Goal: Transaction & Acquisition: Purchase product/service

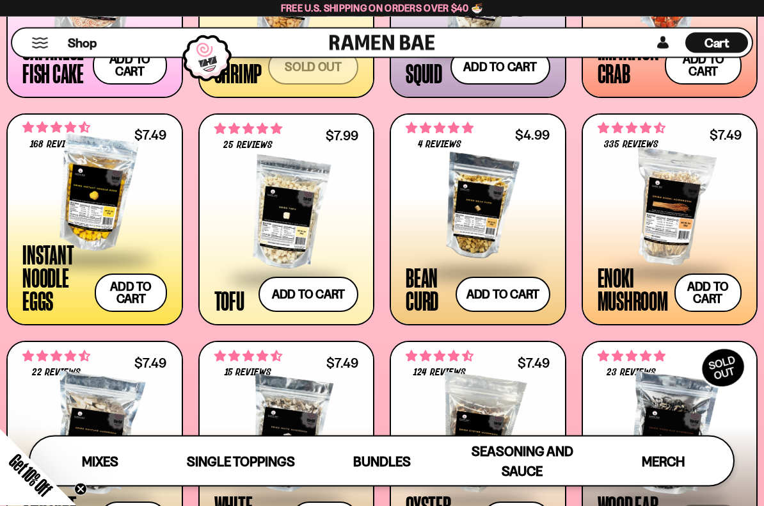
scroll to position [1171, 0]
click at [376, 453] on span "Bundles" at bounding box center [382, 461] width 58 height 16
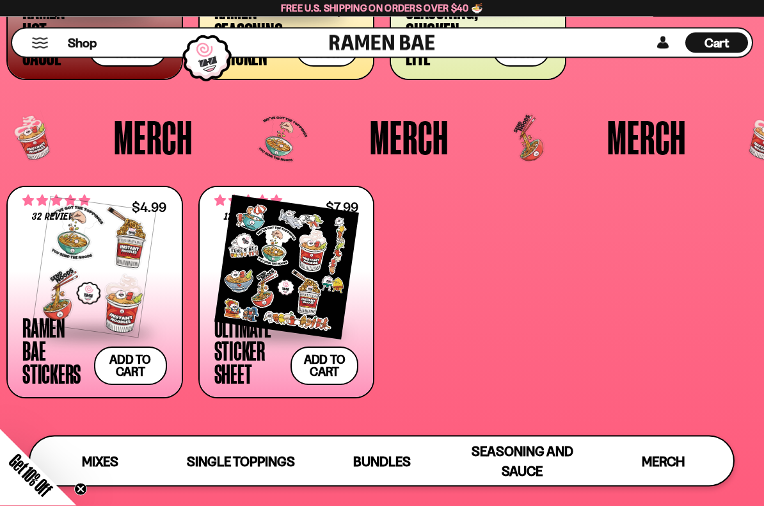
scroll to position [2735, 0]
click at [523, 453] on div "Seasoning and Sauce" at bounding box center [522, 461] width 115 height 40
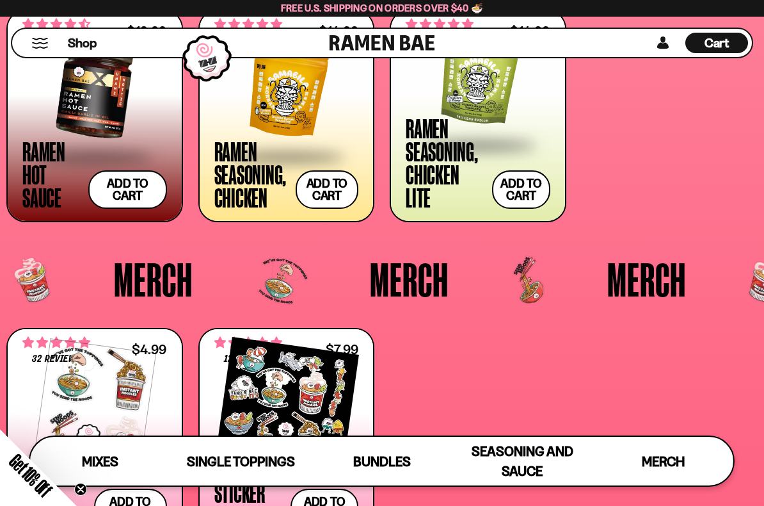
scroll to position [2589, 0]
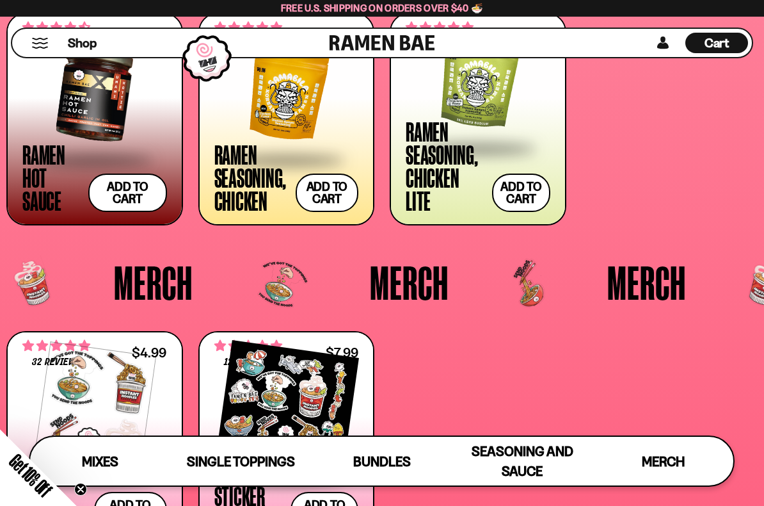
click at [526, 453] on span "Seasoning and Sauce" at bounding box center [523, 461] width 102 height 36
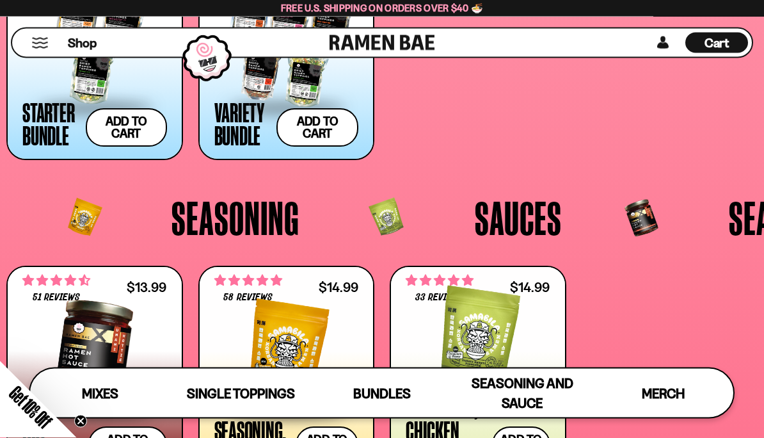
scroll to position [2332, 0]
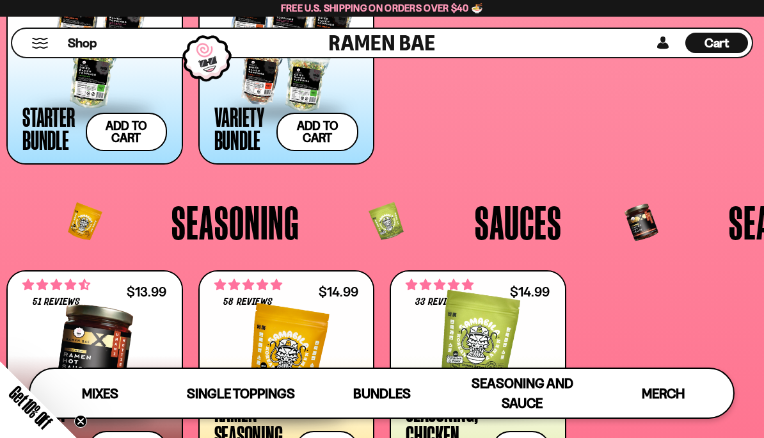
click at [526, 214] on span "Sauces" at bounding box center [518, 221] width 87 height 47
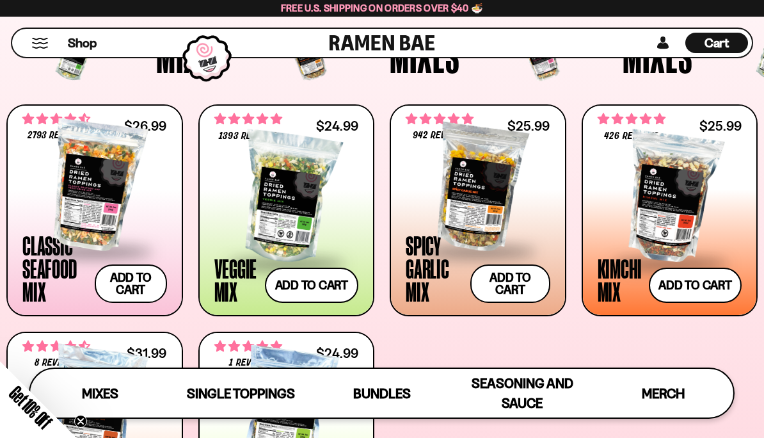
scroll to position [384, 0]
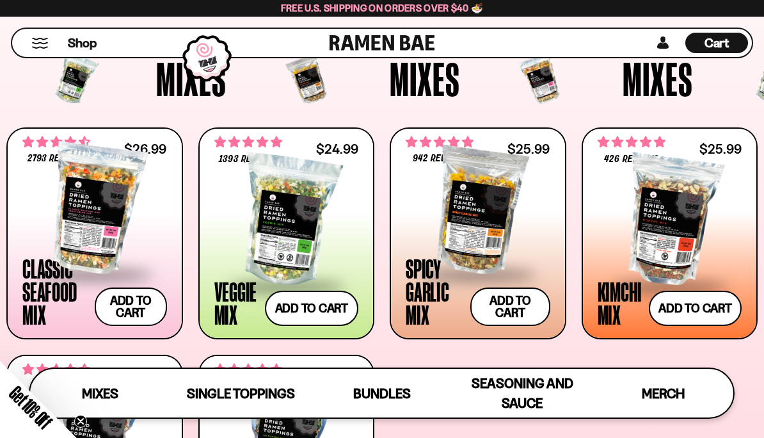
click at [493, 189] on div at bounding box center [478, 209] width 145 height 128
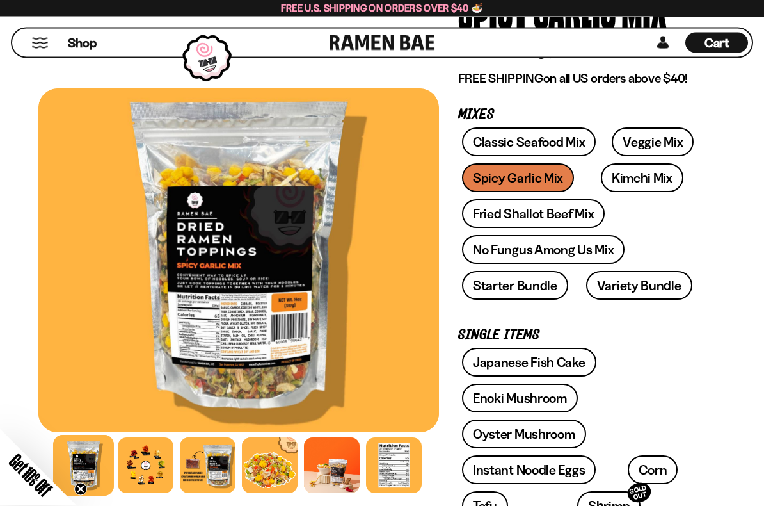
scroll to position [148, 0]
click at [153, 437] on div at bounding box center [146, 465] width 56 height 56
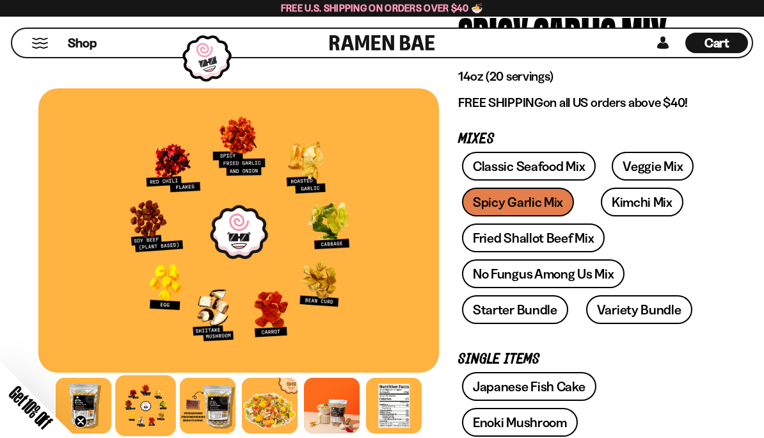
scroll to position [123, 0]
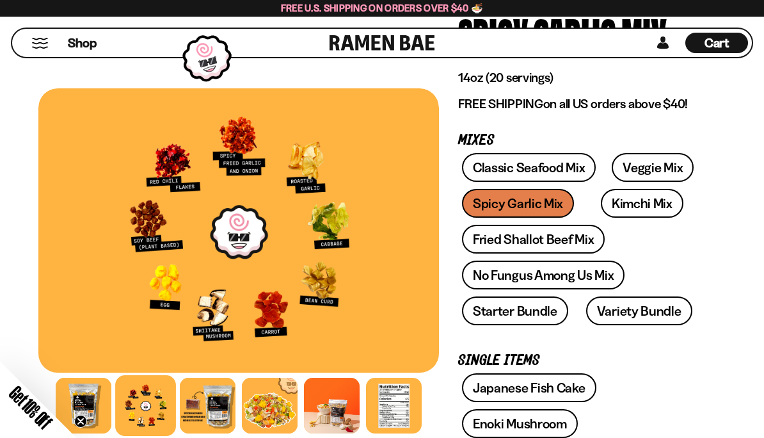
click at [623, 179] on link "Veggie Mix" at bounding box center [653, 167] width 82 height 29
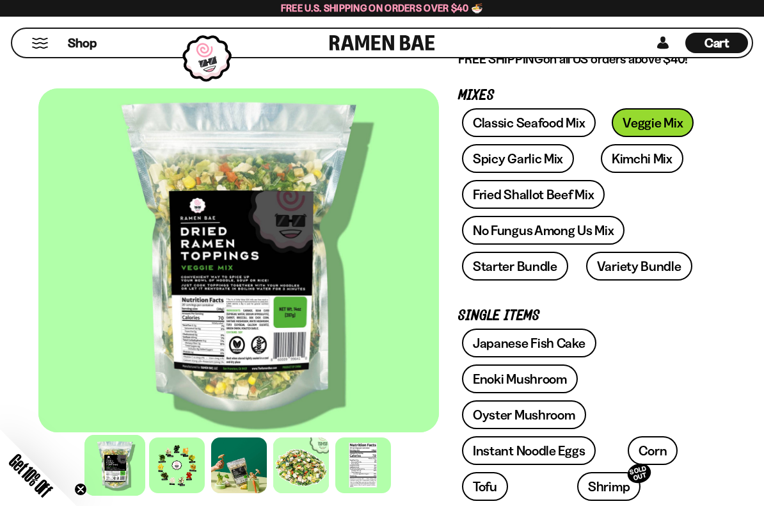
scroll to position [173, 0]
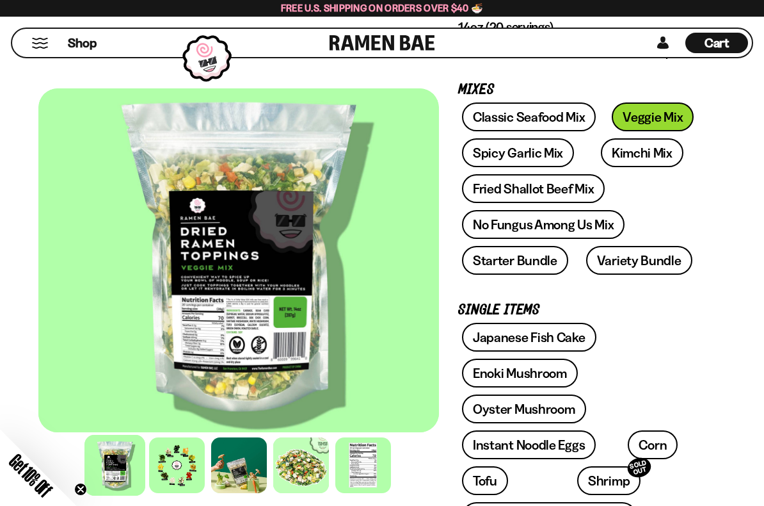
click at [180, 437] on div at bounding box center [177, 465] width 56 height 56
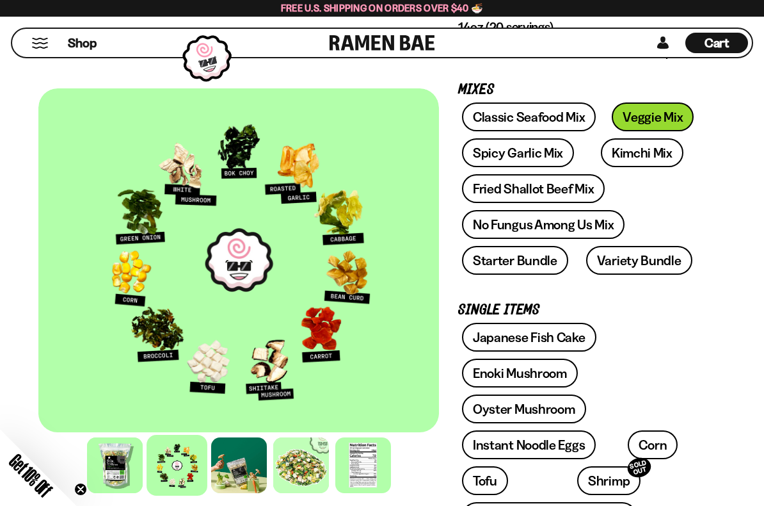
click at [621, 151] on link "Kimchi Mix" at bounding box center [642, 152] width 83 height 29
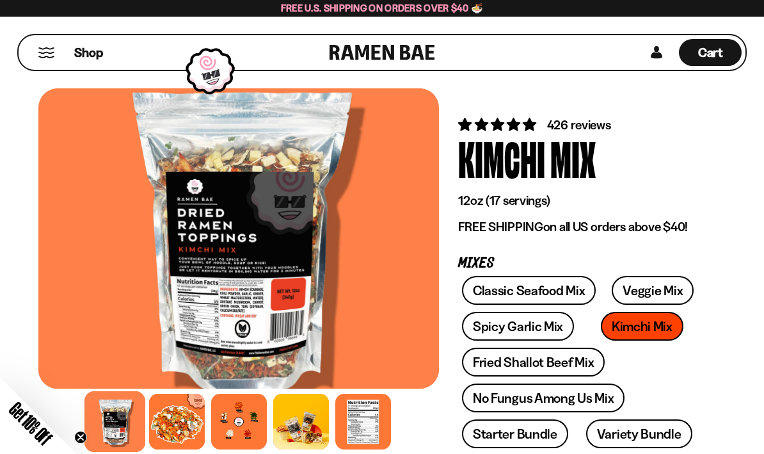
click at [255, 436] on div at bounding box center [239, 422] width 56 height 56
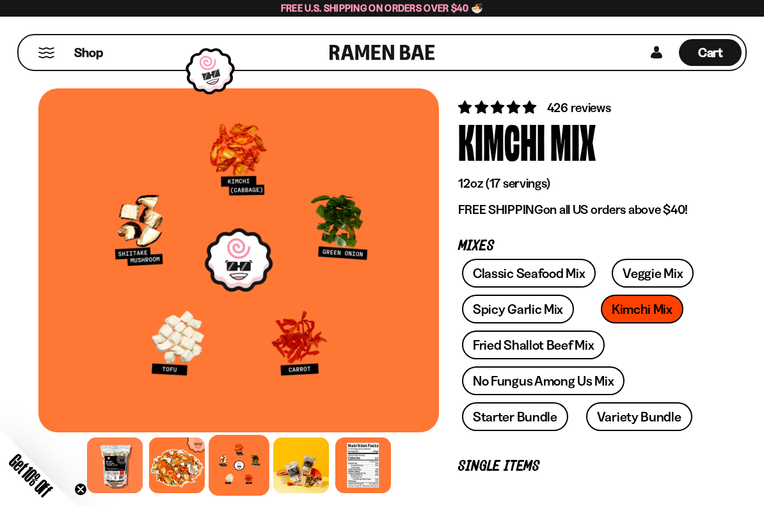
scroll to position [19, 0]
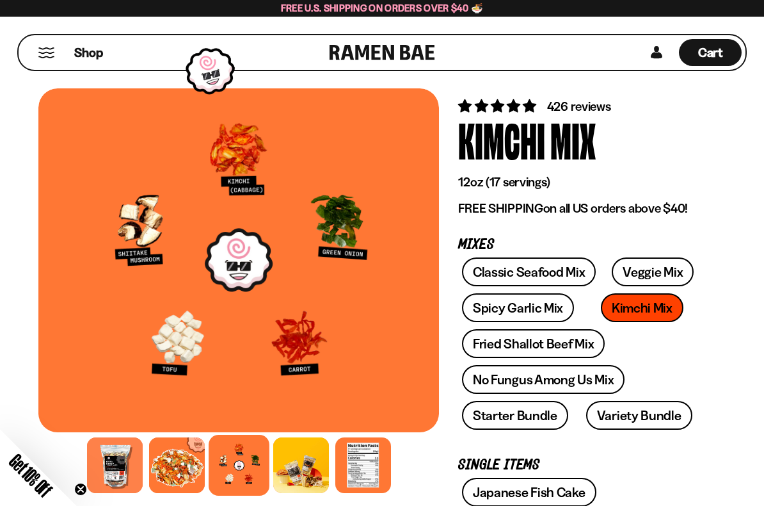
click at [529, 412] on link "Starter Bundle" at bounding box center [515, 415] width 106 height 29
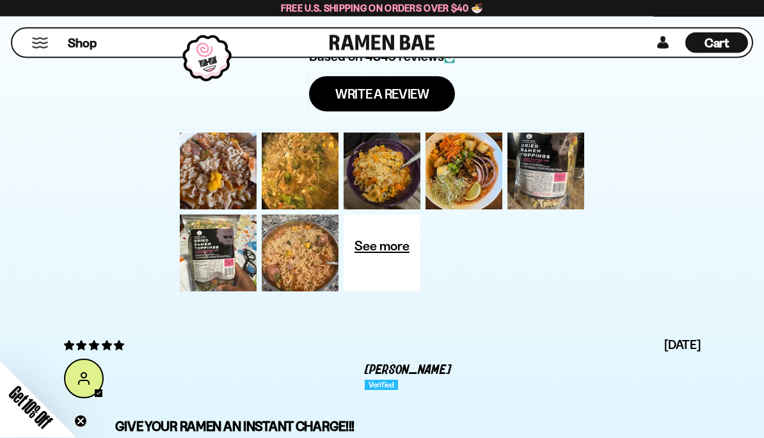
scroll to position [4137, 0]
